Goal: Navigation & Orientation: Find specific page/section

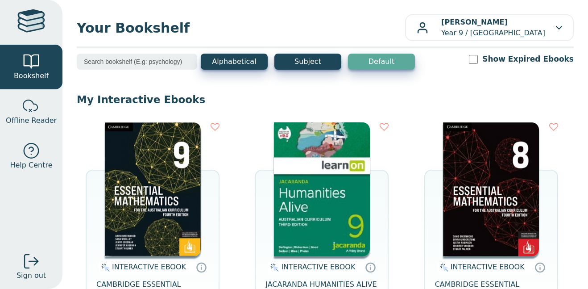
scroll to position [552, 0]
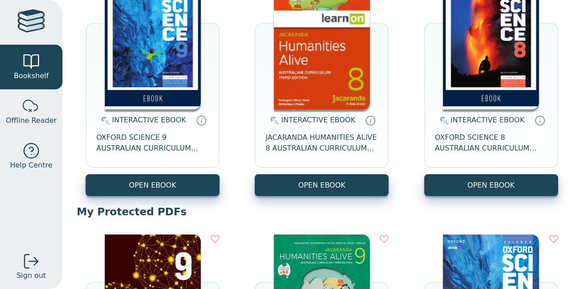
scroll to position [386, 0]
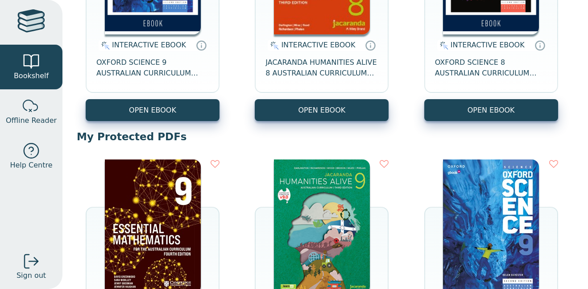
scroll to position [511, 0]
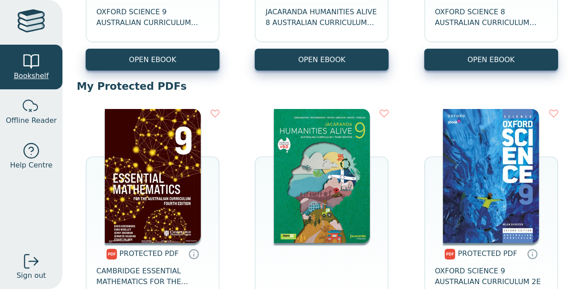
click at [46, 71] on span "Bookshelf" at bounding box center [31, 76] width 35 height 11
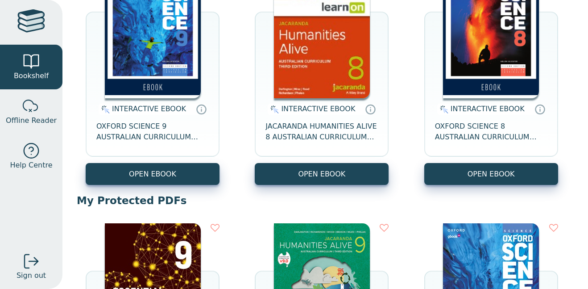
scroll to position [424, 0]
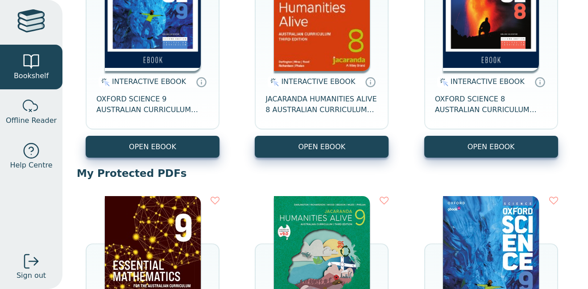
click at [181, 222] on img at bounding box center [153, 263] width 96 height 134
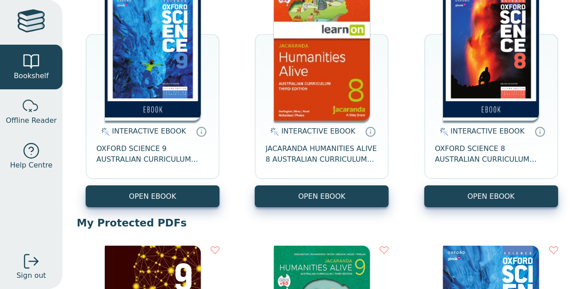
scroll to position [407, 0]
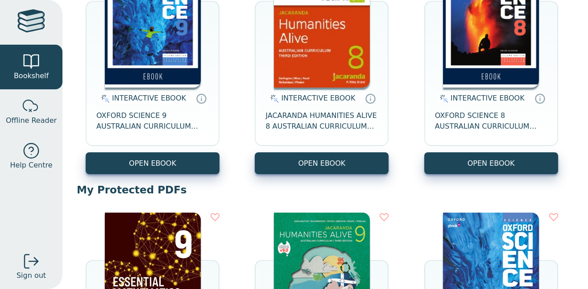
click at [141, 272] on img at bounding box center [153, 279] width 96 height 134
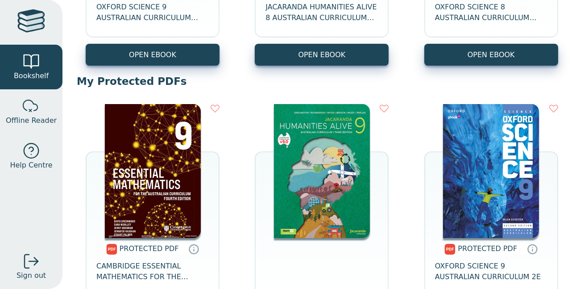
scroll to position [516, 0]
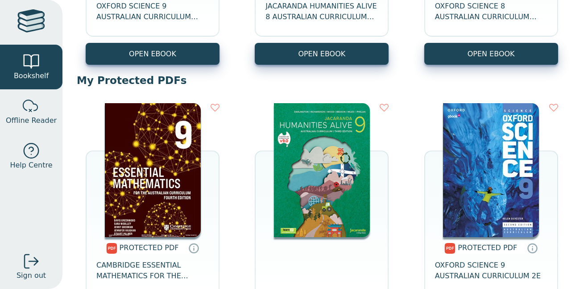
click at [146, 177] on img at bounding box center [153, 170] width 96 height 134
click at [162, 200] on img at bounding box center [153, 170] width 96 height 134
click at [192, 130] on img at bounding box center [153, 170] width 96 height 134
